Goal: Task Accomplishment & Management: Manage account settings

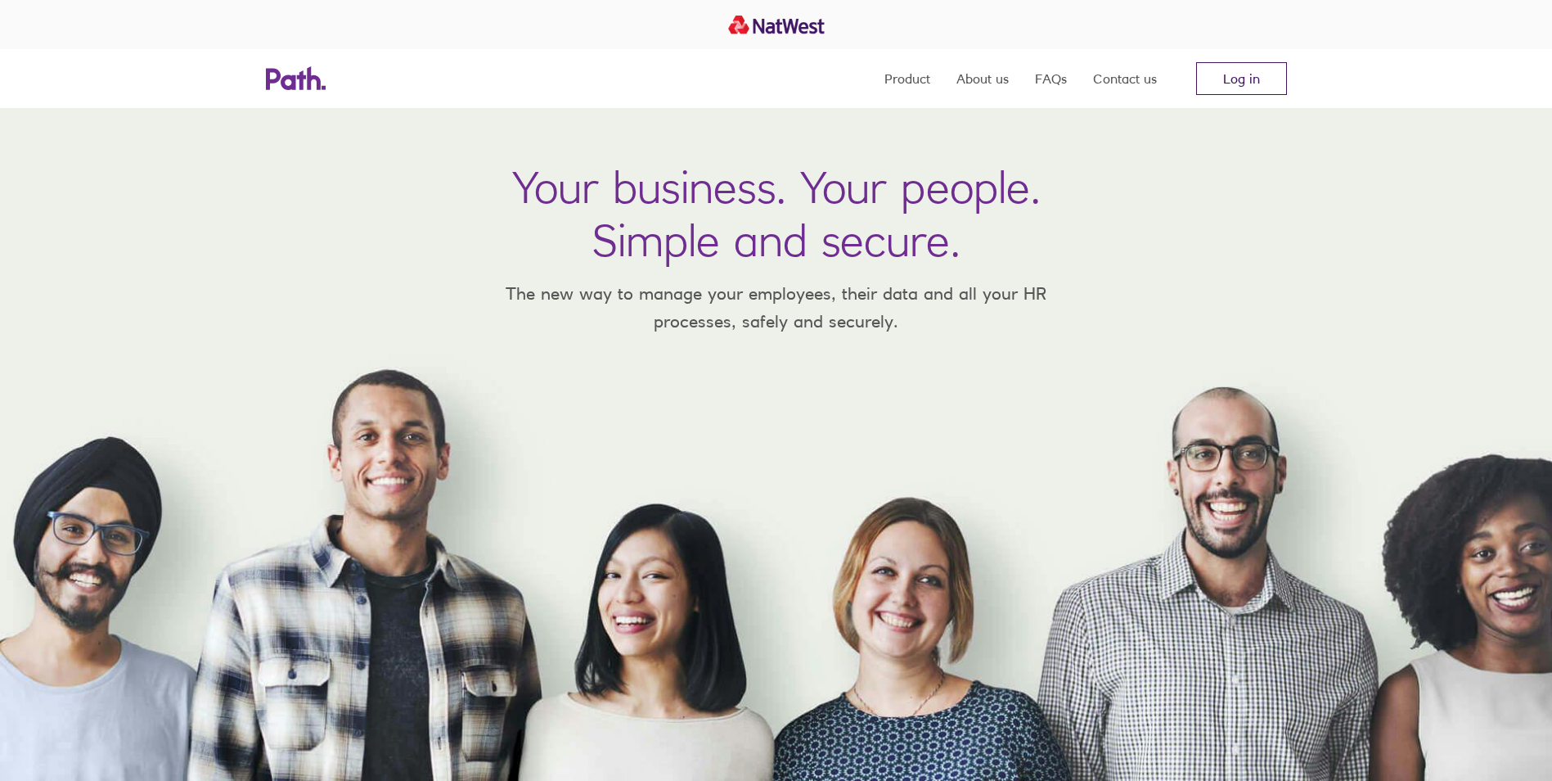
click at [1225, 83] on link "Log in" at bounding box center [1241, 78] width 91 height 33
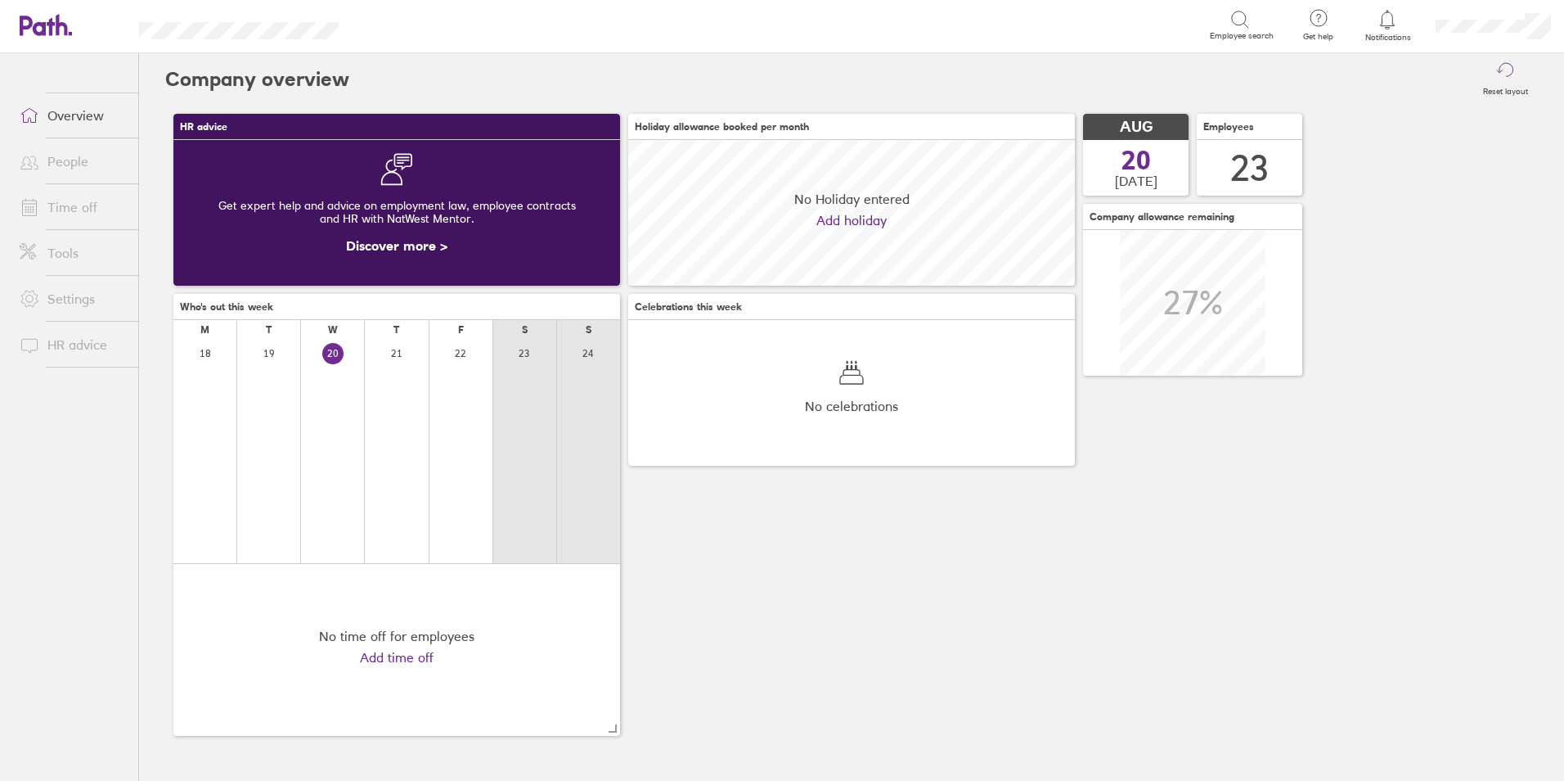
scroll to position [146, 447]
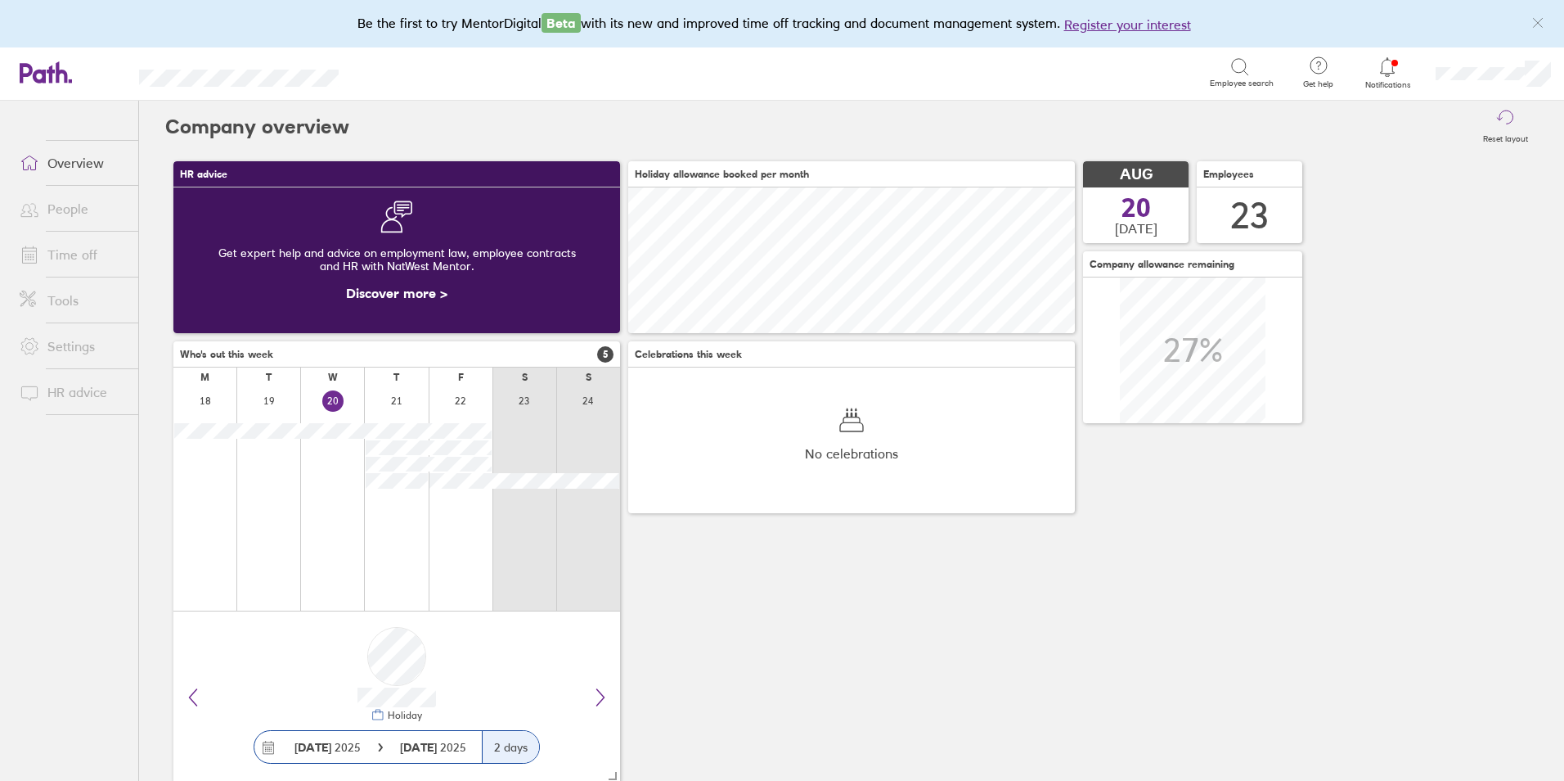
click at [70, 265] on link "Time off" at bounding box center [73, 254] width 132 height 33
